Goal: Task Accomplishment & Management: Use online tool/utility

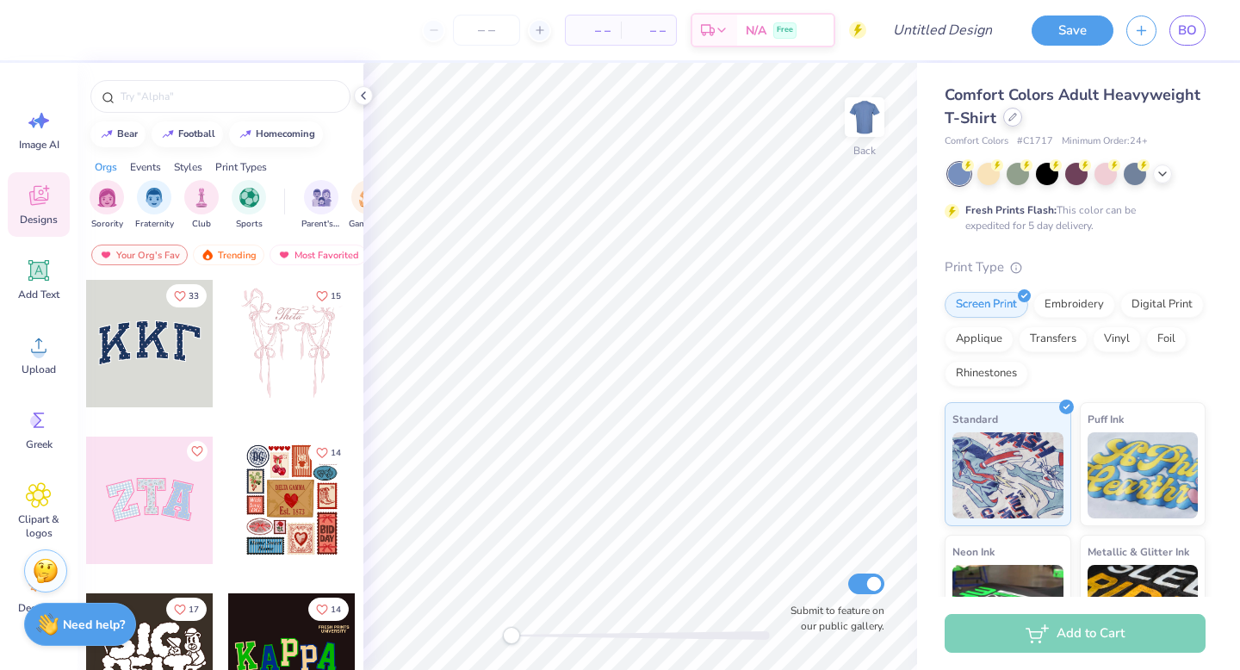
click at [1017, 119] on div at bounding box center [1012, 117] width 19 height 19
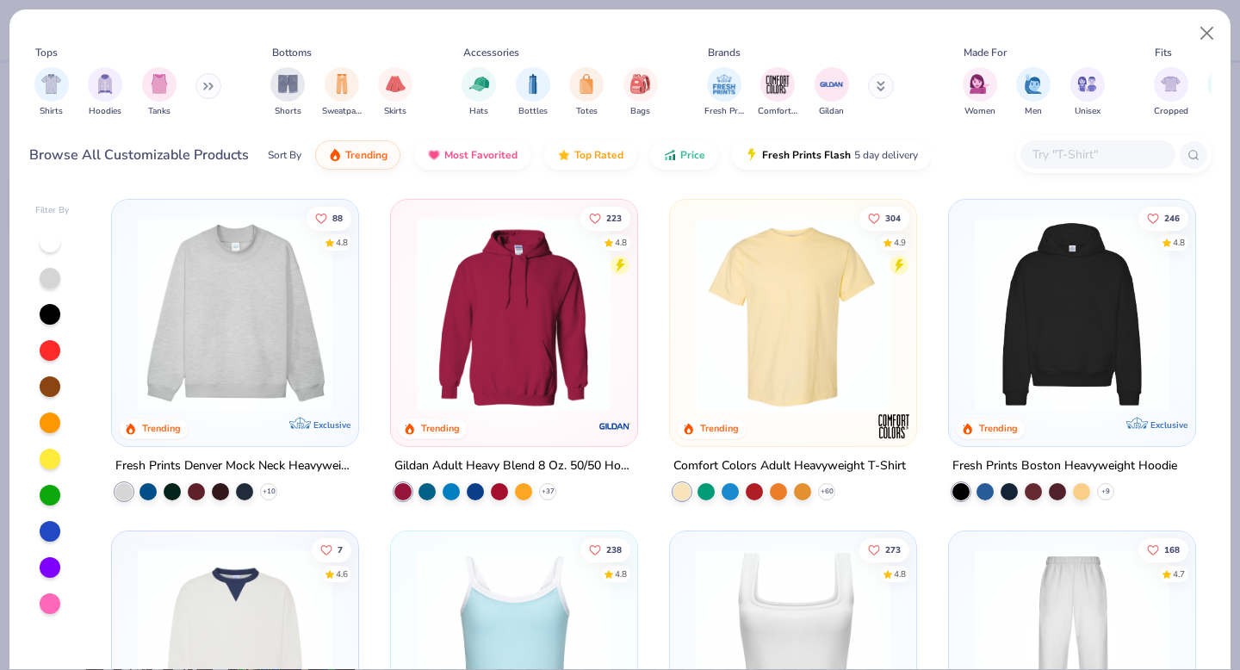
click at [278, 369] on img at bounding box center [235, 314] width 212 height 195
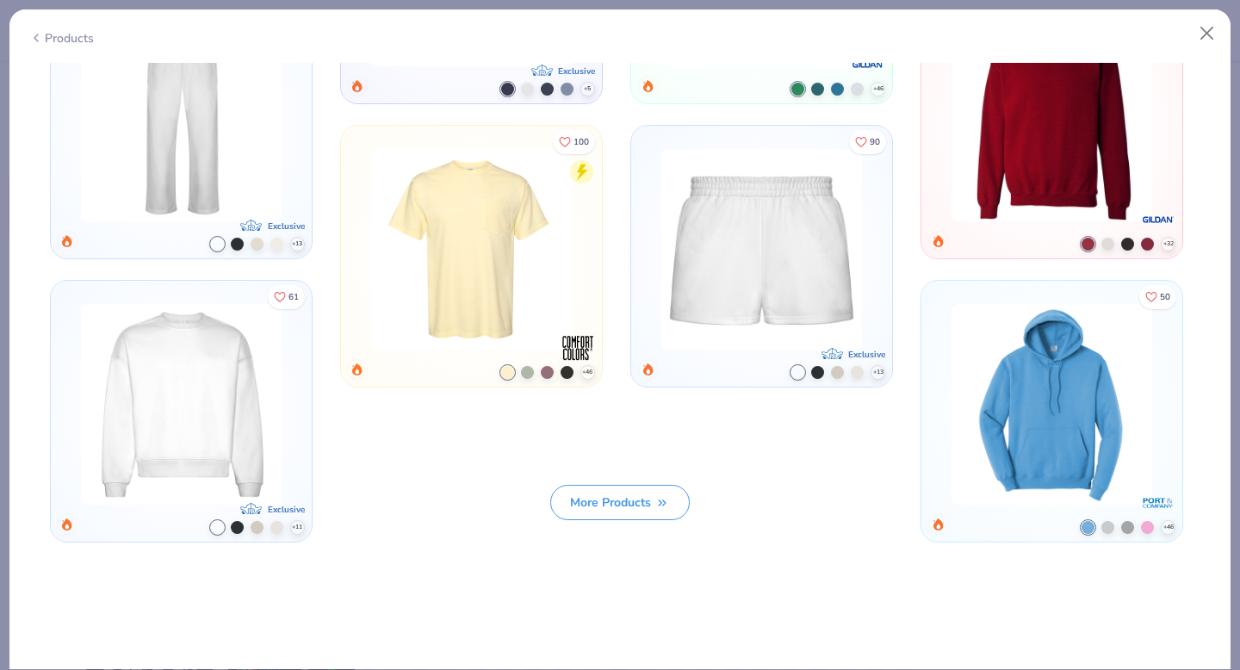
scroll to position [1686, 0]
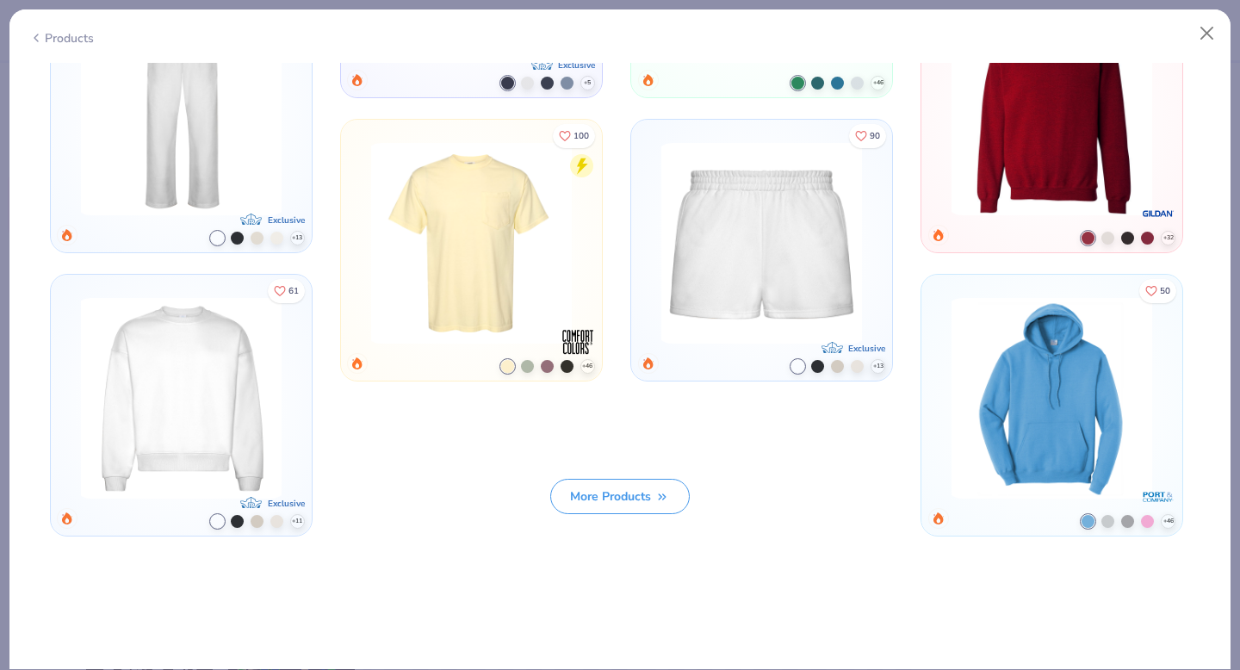
click at [235, 380] on img at bounding box center [180, 398] width 215 height 201
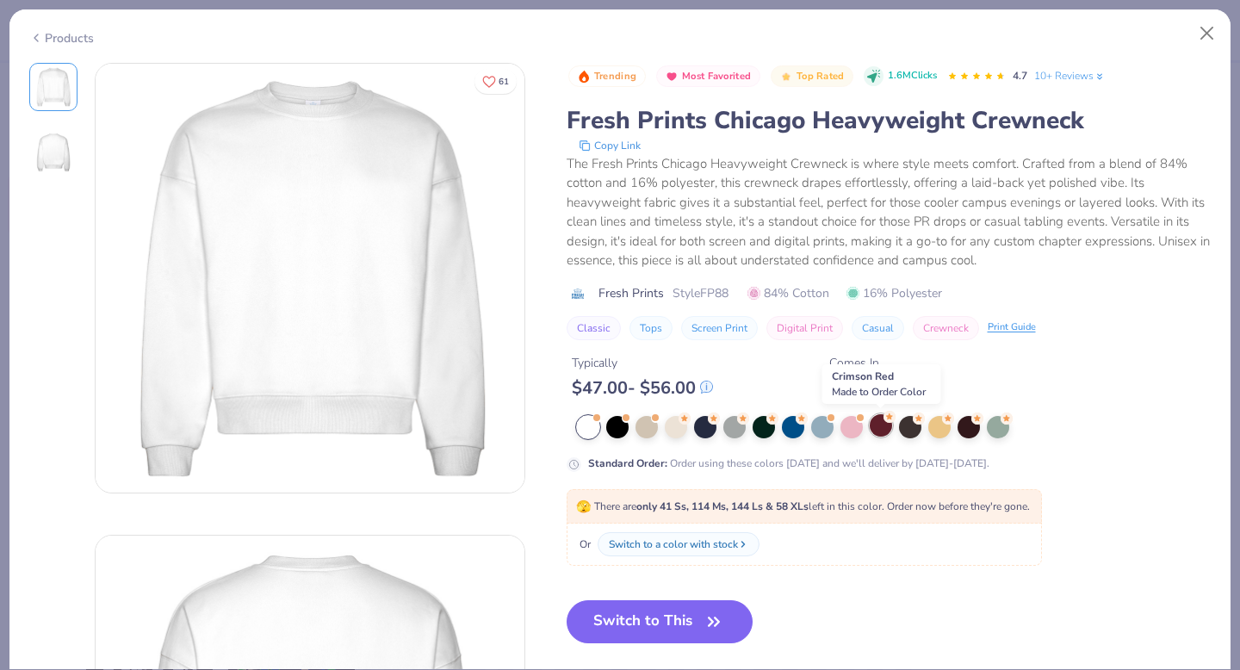
click at [881, 429] on div at bounding box center [880, 425] width 22 height 22
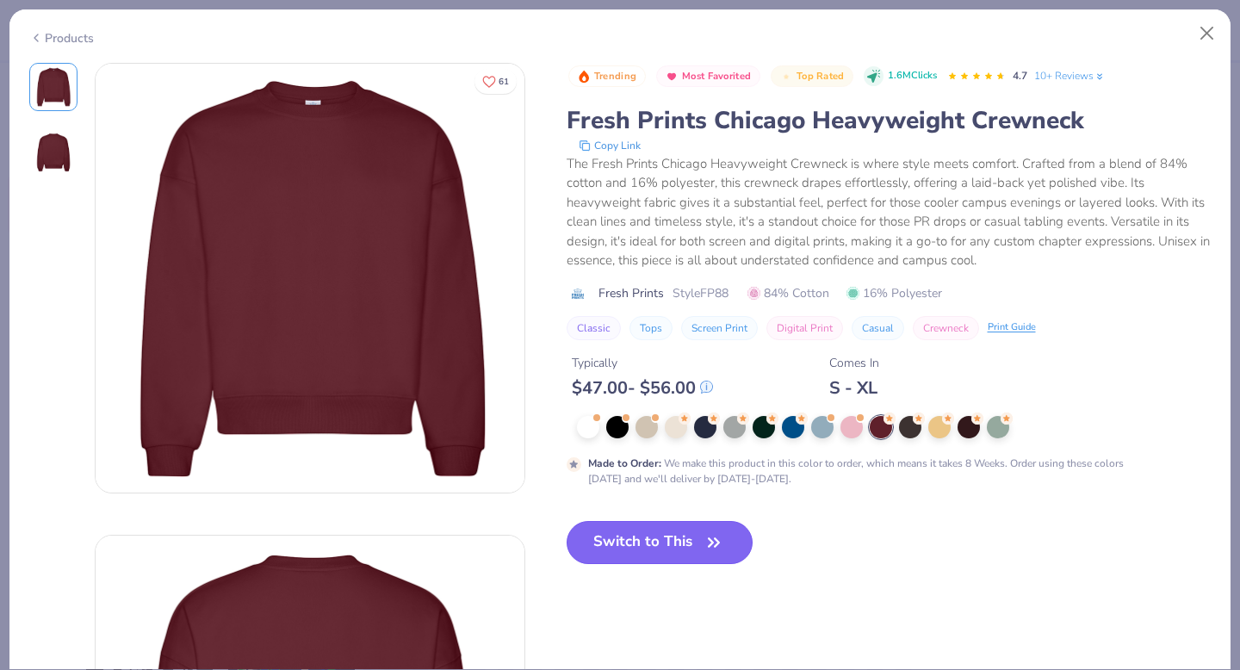
click at [683, 549] on button "Switch to This" at bounding box center [659, 542] width 187 height 43
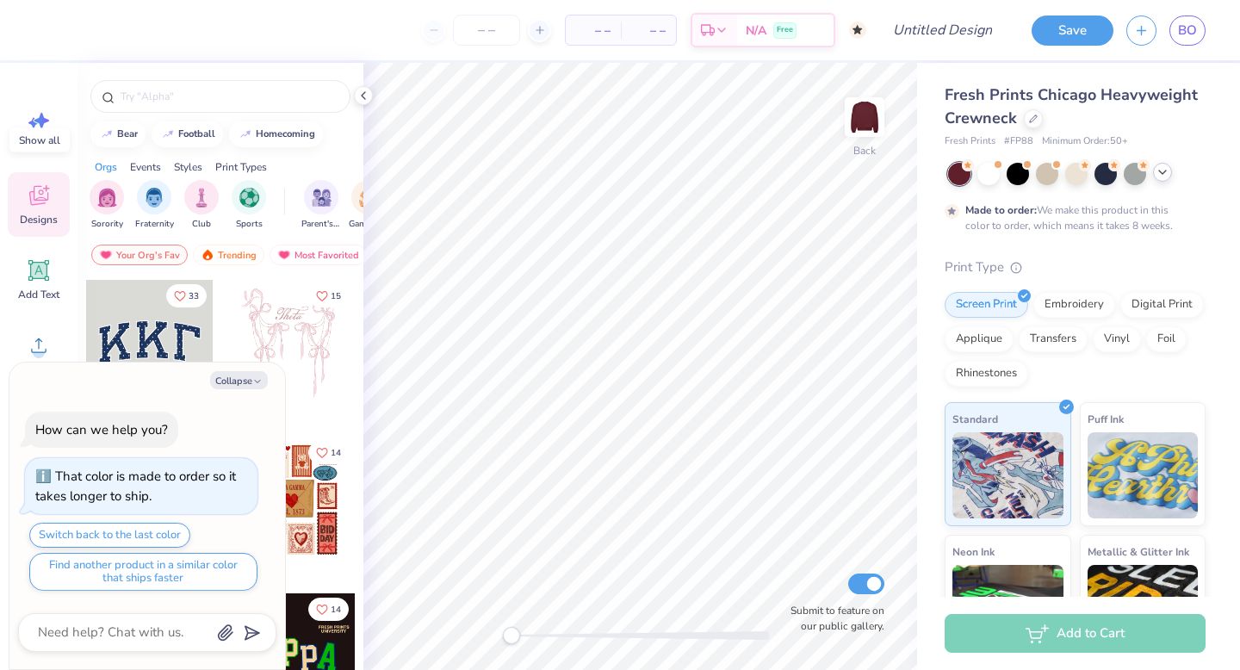
click at [1162, 174] on icon at bounding box center [1162, 172] width 14 height 14
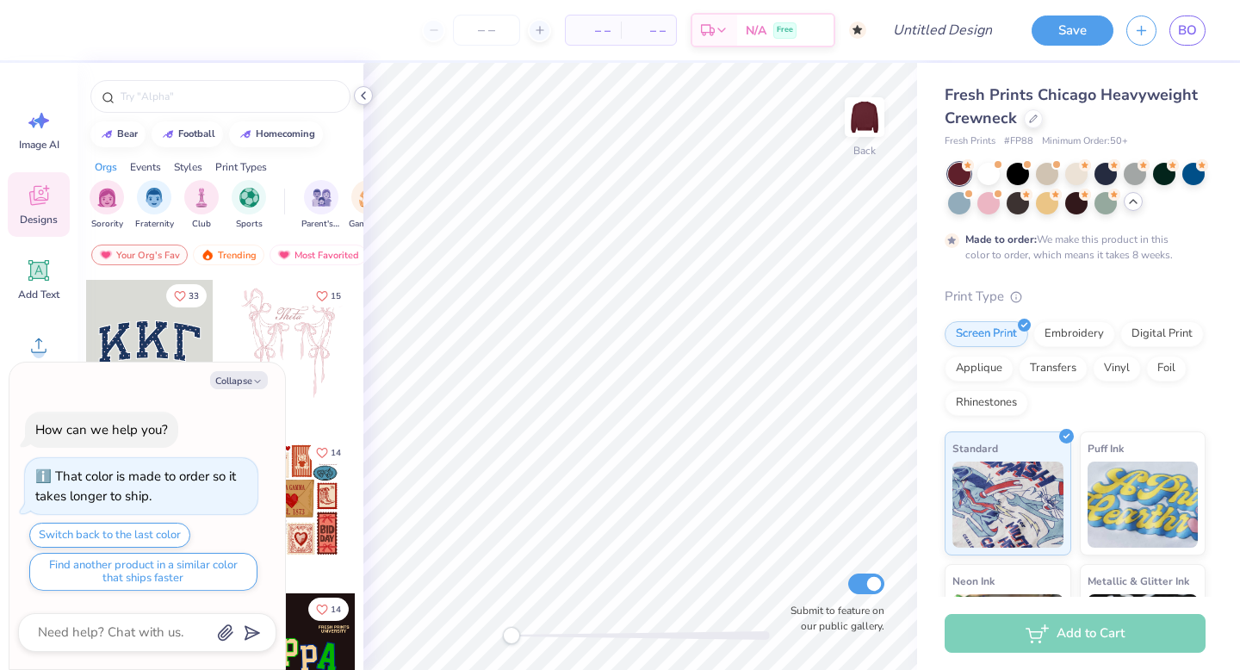
click at [365, 95] on icon at bounding box center [363, 96] width 14 height 14
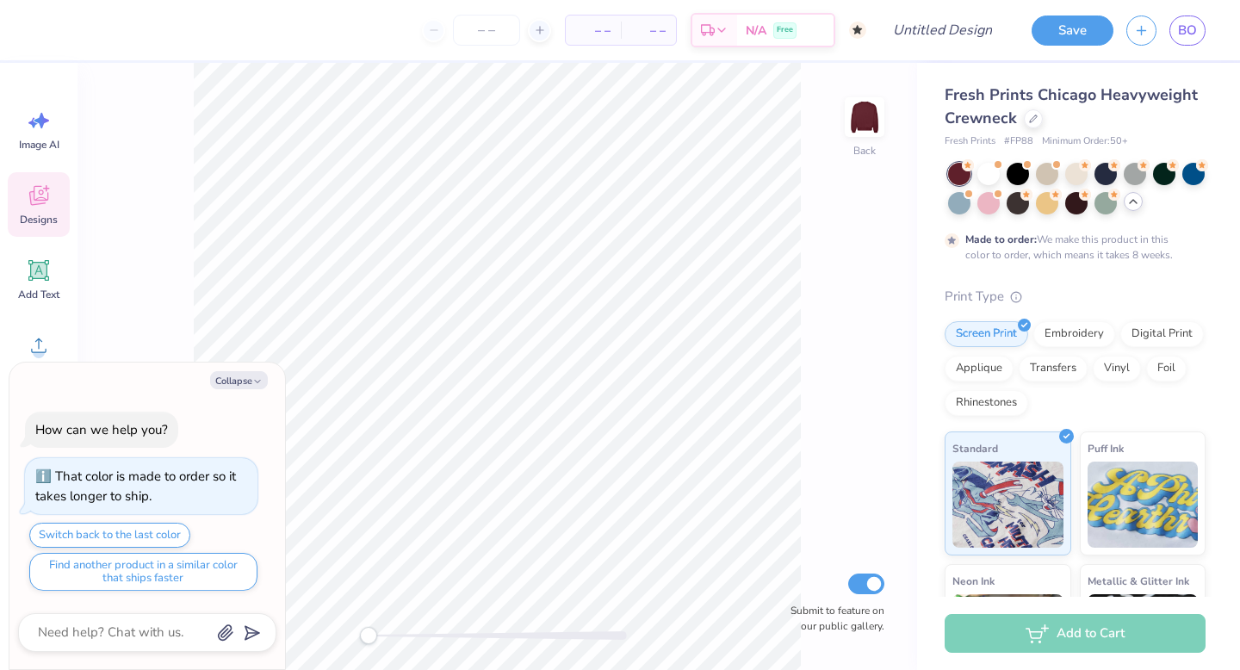
click at [41, 213] on span "Designs" at bounding box center [39, 220] width 38 height 14
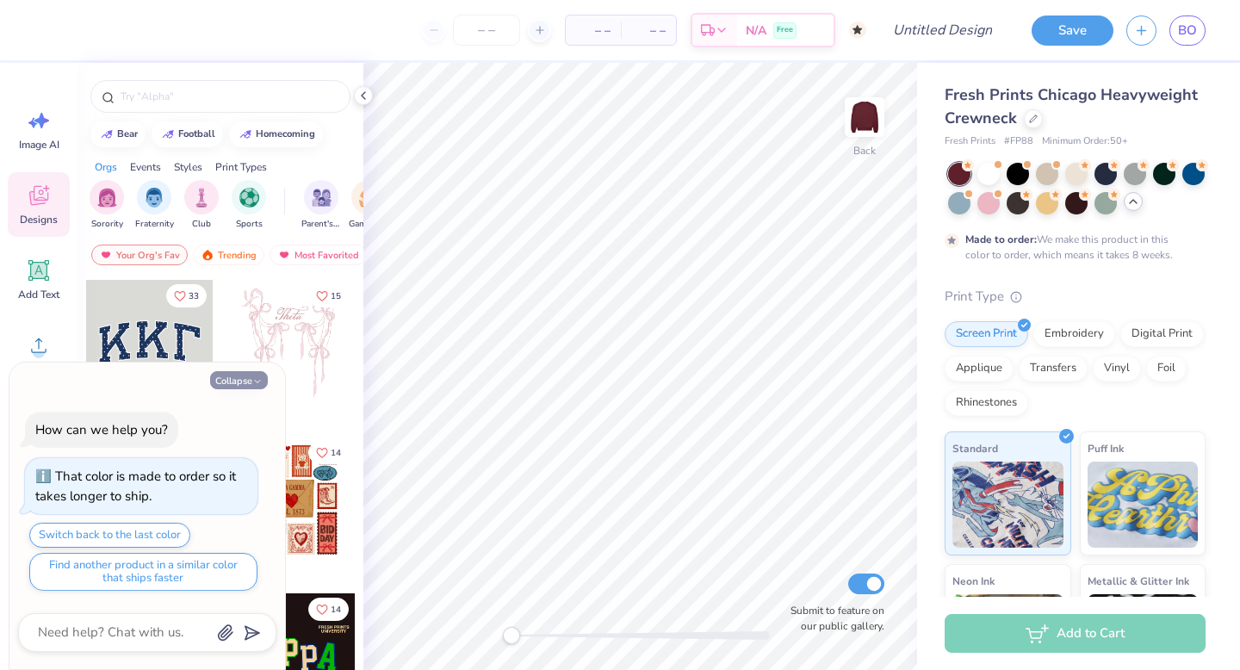
click at [251, 372] on button "Collapse" at bounding box center [239, 380] width 58 height 18
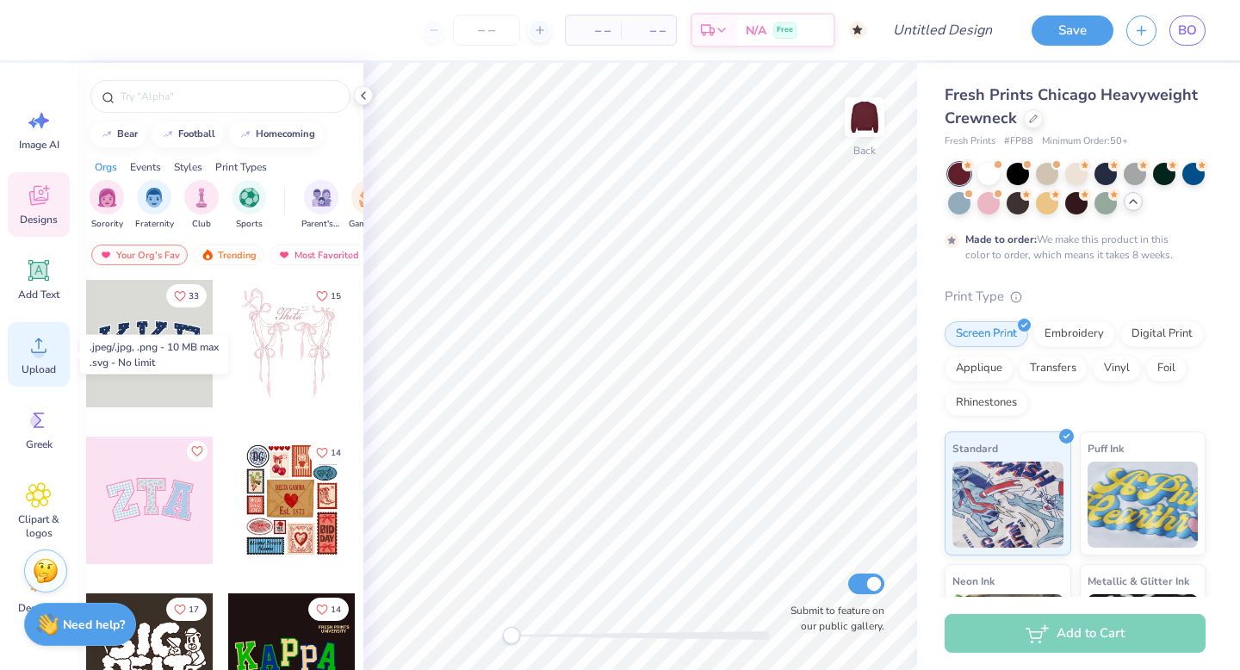
click at [41, 347] on icon at bounding box center [39, 345] width 26 height 26
click at [40, 353] on circle at bounding box center [39, 352] width 12 height 12
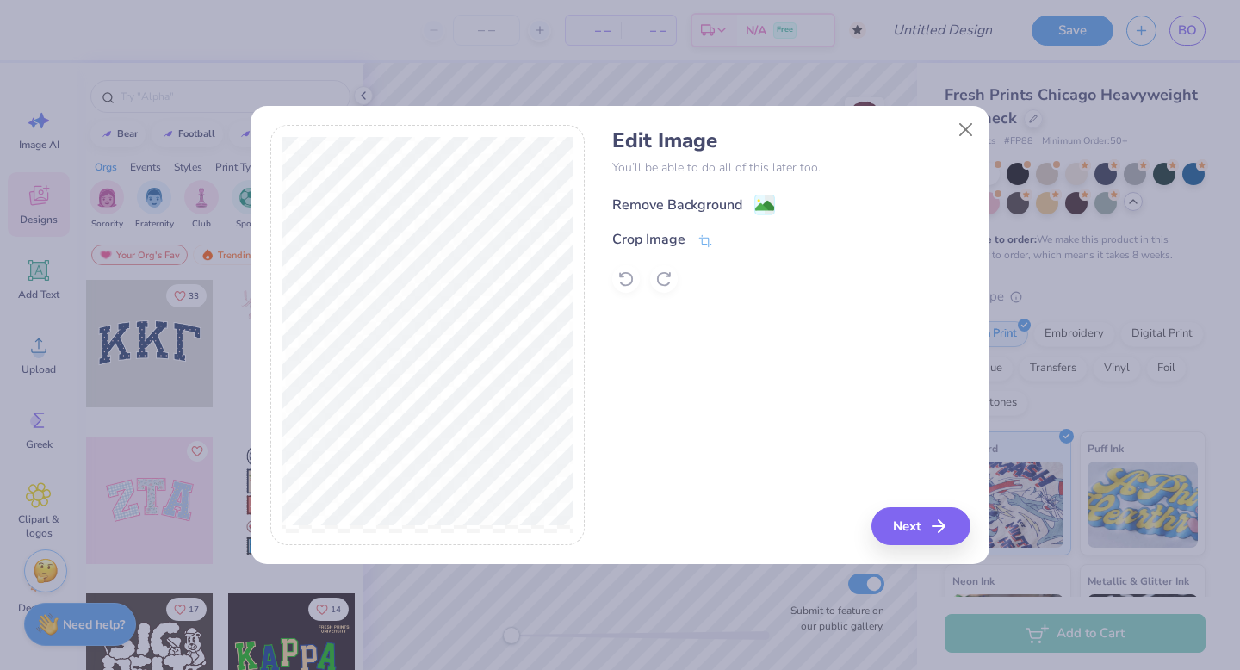
click at [732, 201] on div "Remove Background" at bounding box center [677, 205] width 130 height 21
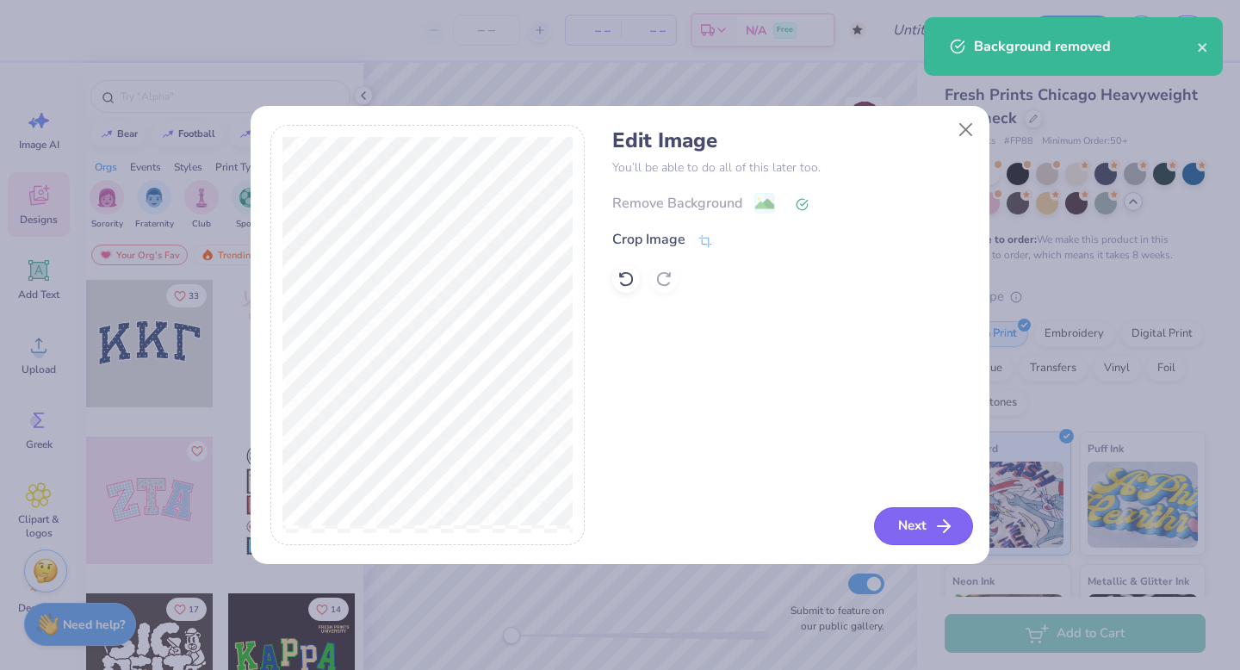
click at [935, 523] on icon "button" at bounding box center [943, 526] width 21 height 21
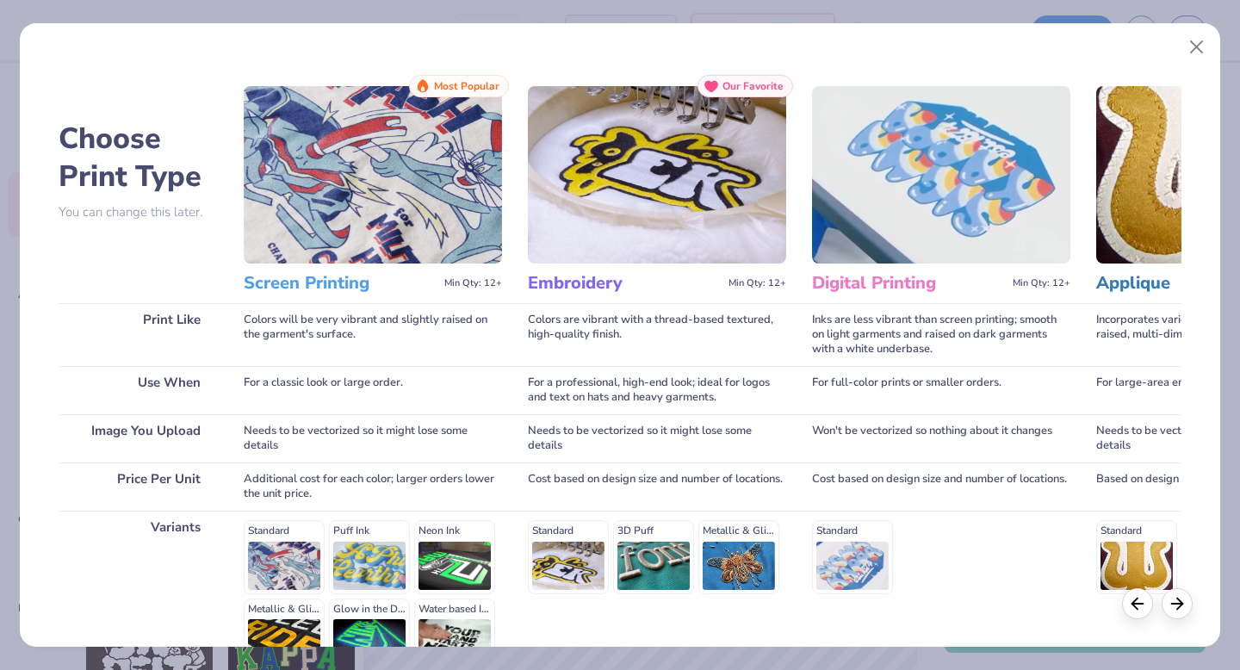
click at [363, 204] on img at bounding box center [373, 174] width 258 height 177
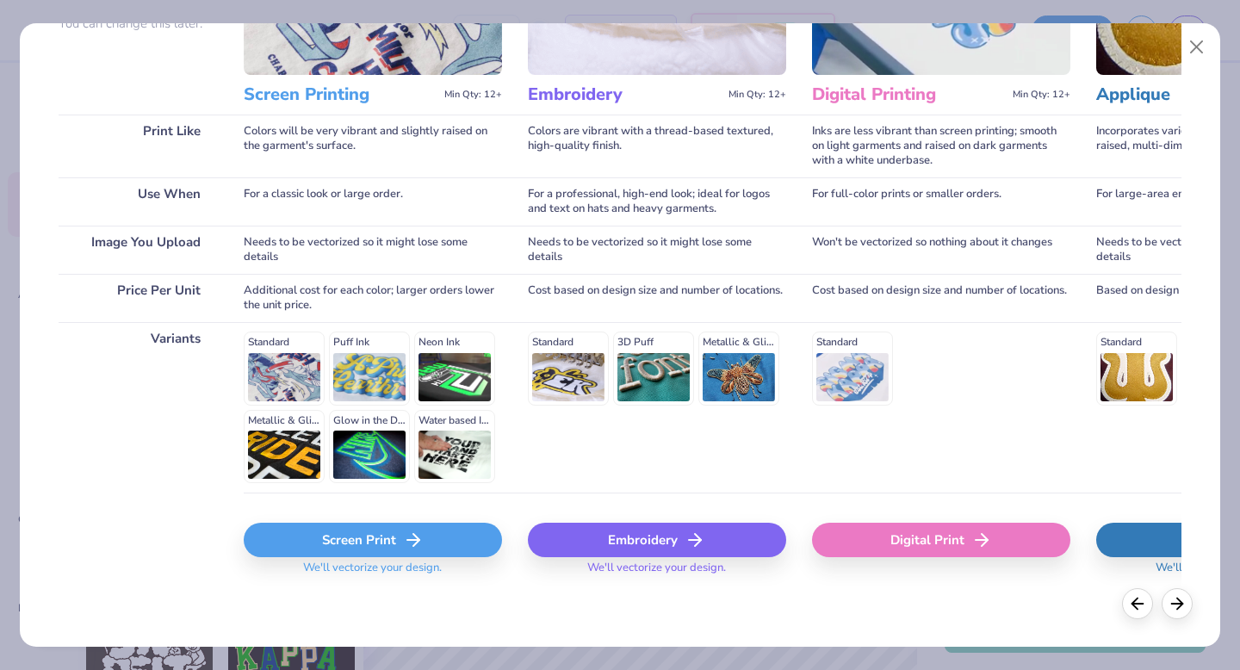
click at [422, 535] on icon at bounding box center [413, 539] width 21 height 21
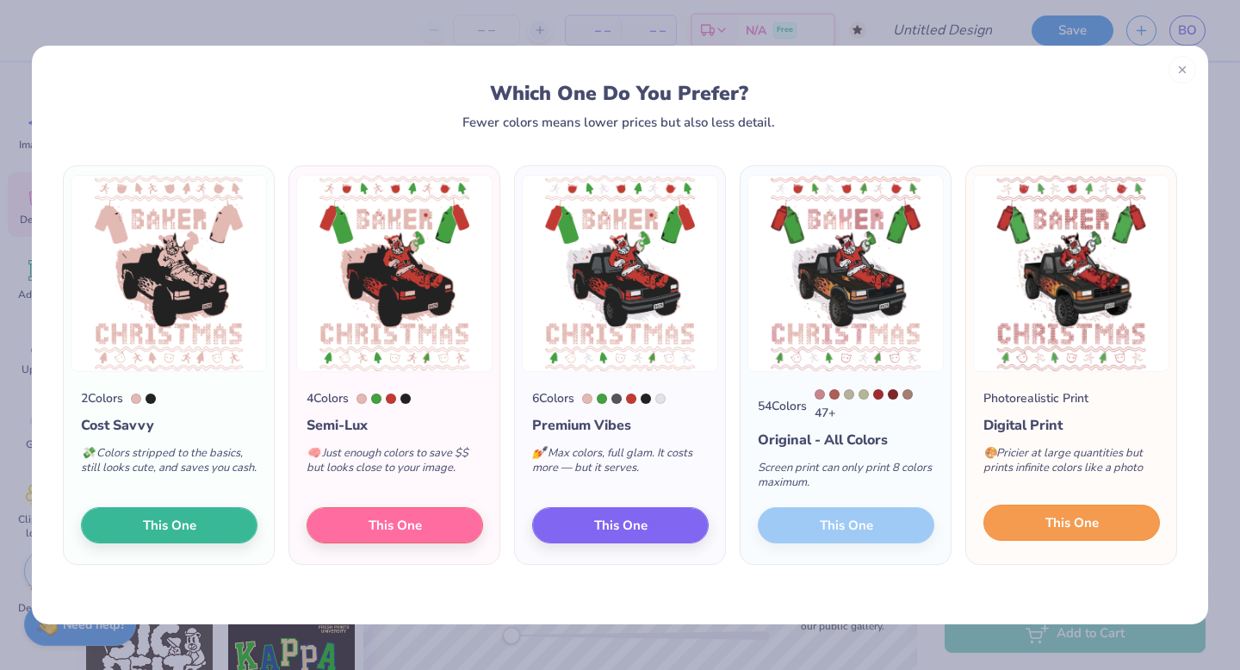
click at [1083, 523] on span "This One" at bounding box center [1071, 523] width 53 height 20
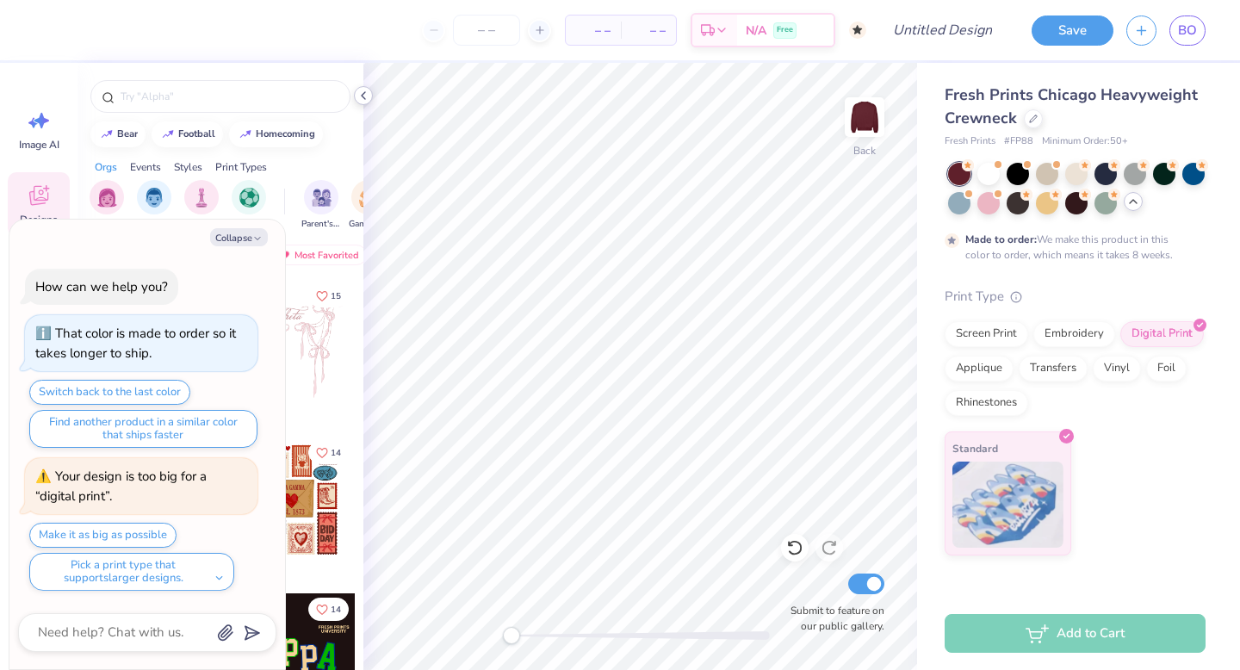
click at [362, 91] on icon at bounding box center [363, 96] width 14 height 14
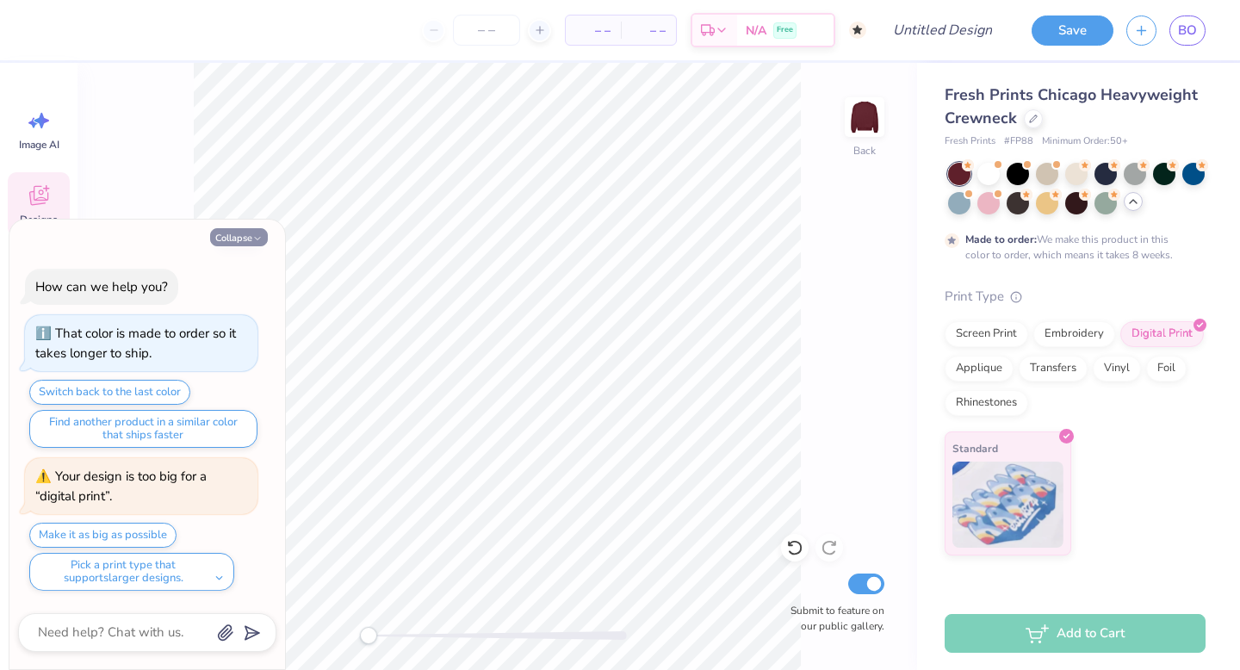
click at [263, 233] on button "Collapse" at bounding box center [239, 237] width 58 height 18
type textarea "x"
